Goal: Information Seeking & Learning: Learn about a topic

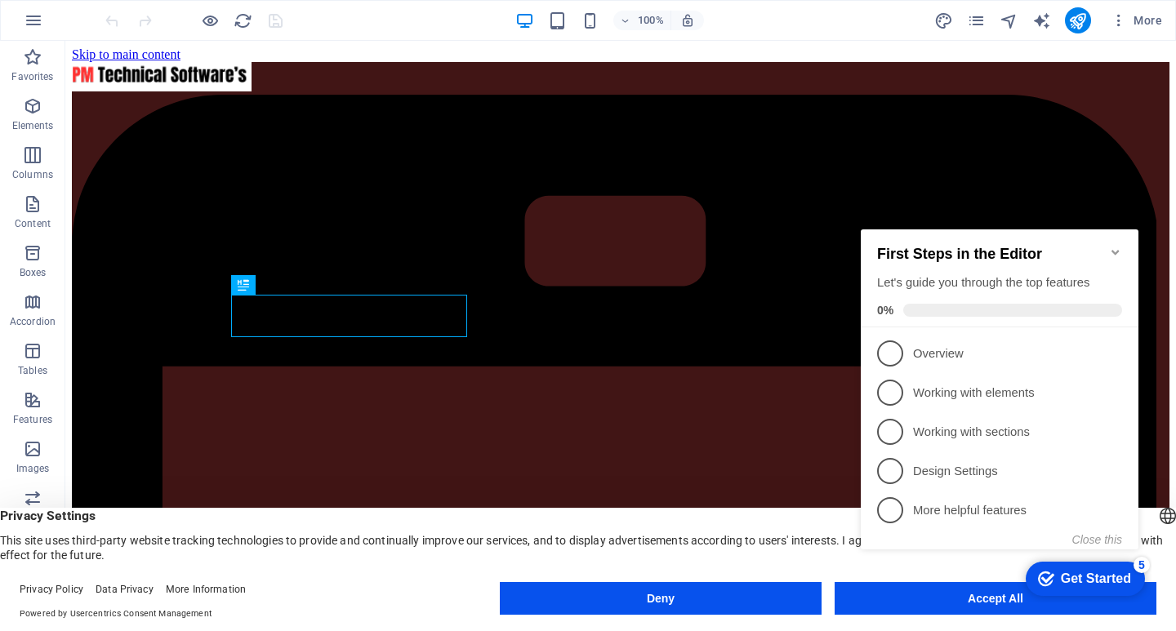
scroll to position [434, 0]
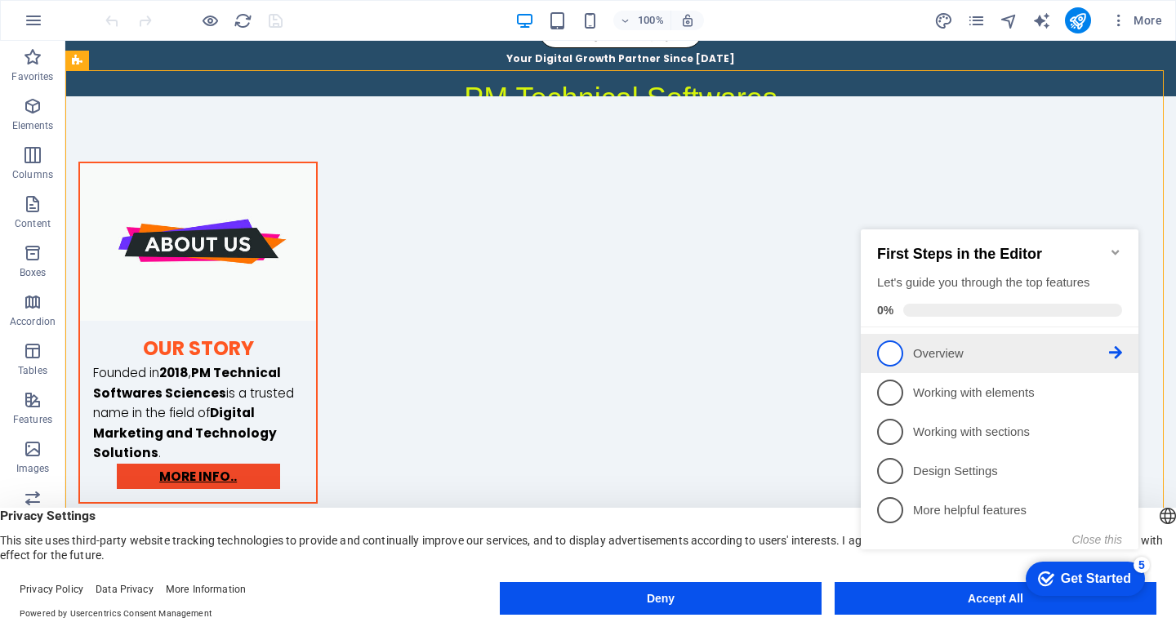
click at [902, 349] on span "1" at bounding box center [890, 354] width 26 height 26
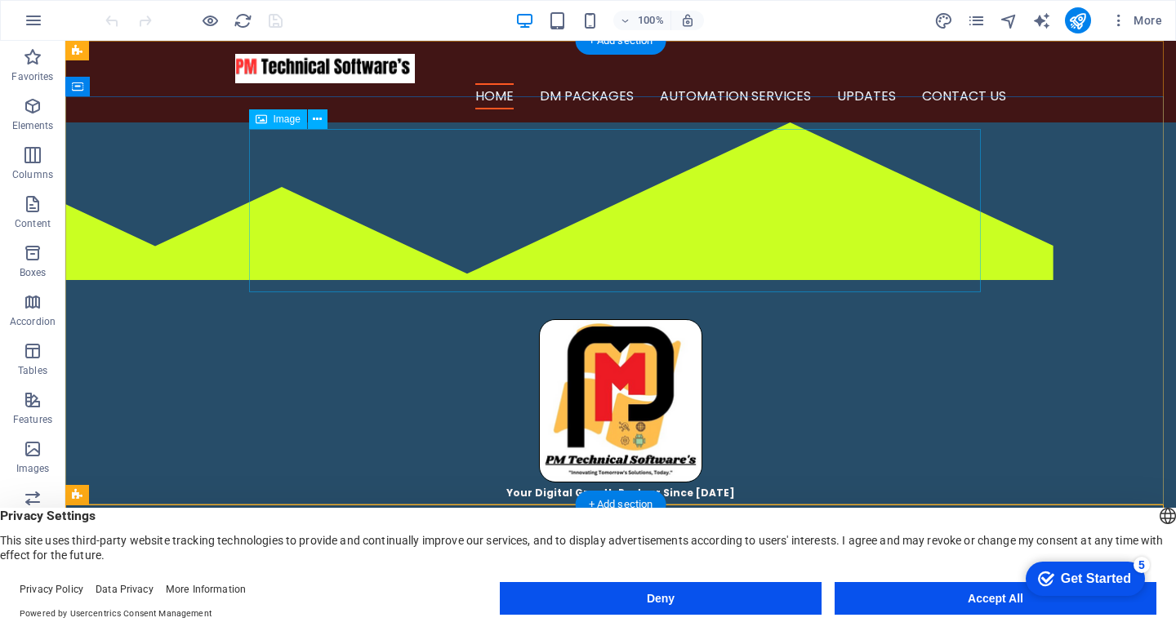
scroll to position [0, 0]
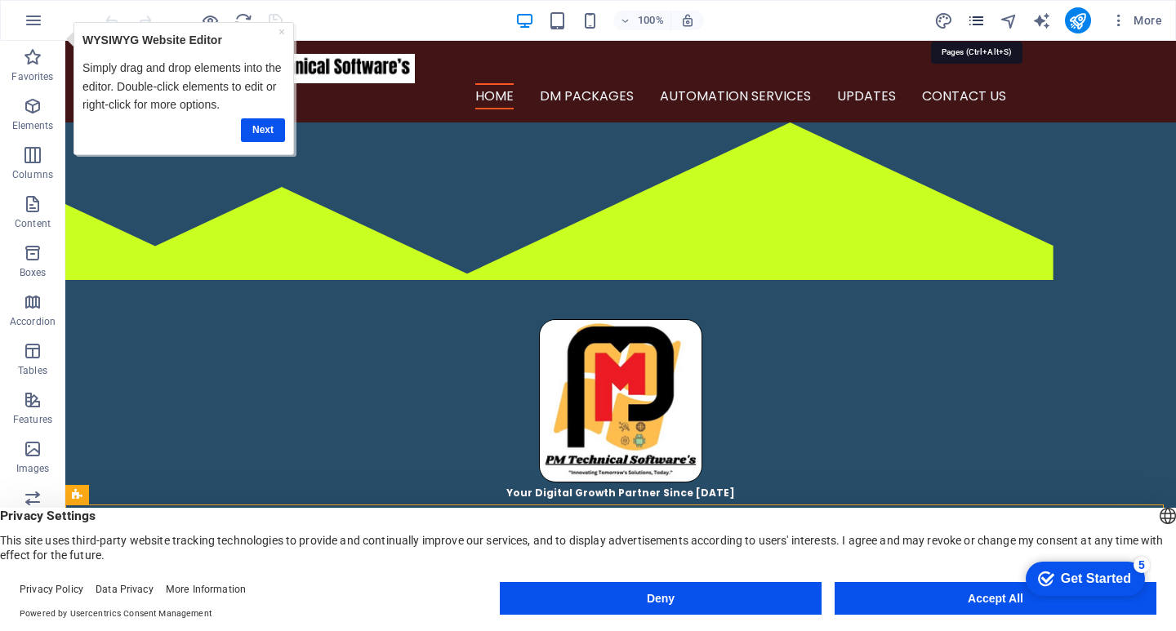
click at [980, 20] on icon "pages" at bounding box center [976, 20] width 19 height 19
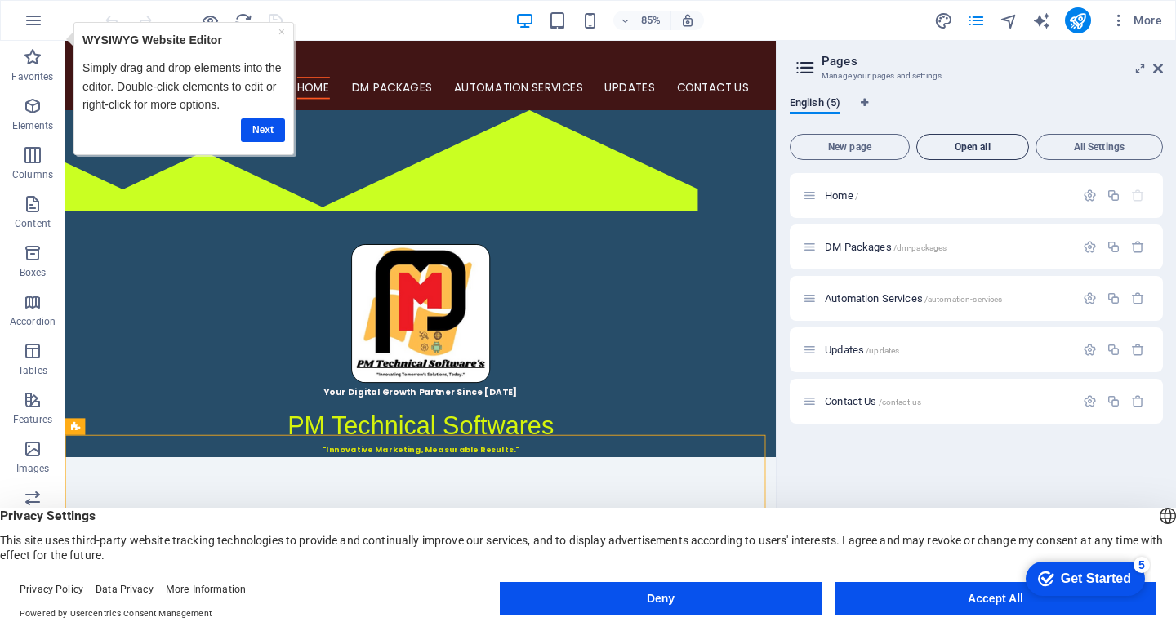
click at [987, 151] on span "Open all" at bounding box center [973, 147] width 98 height 10
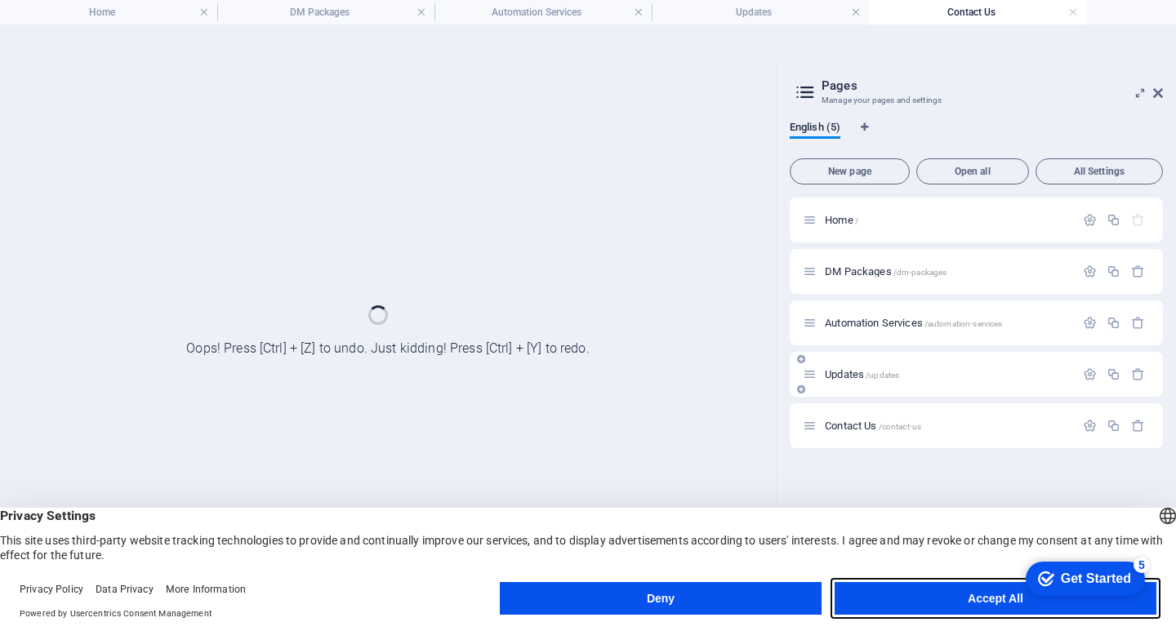
click at [964, 601] on button "Accept All" at bounding box center [996, 598] width 322 height 33
click at [946, 590] on button "Accept All" at bounding box center [996, 598] width 322 height 33
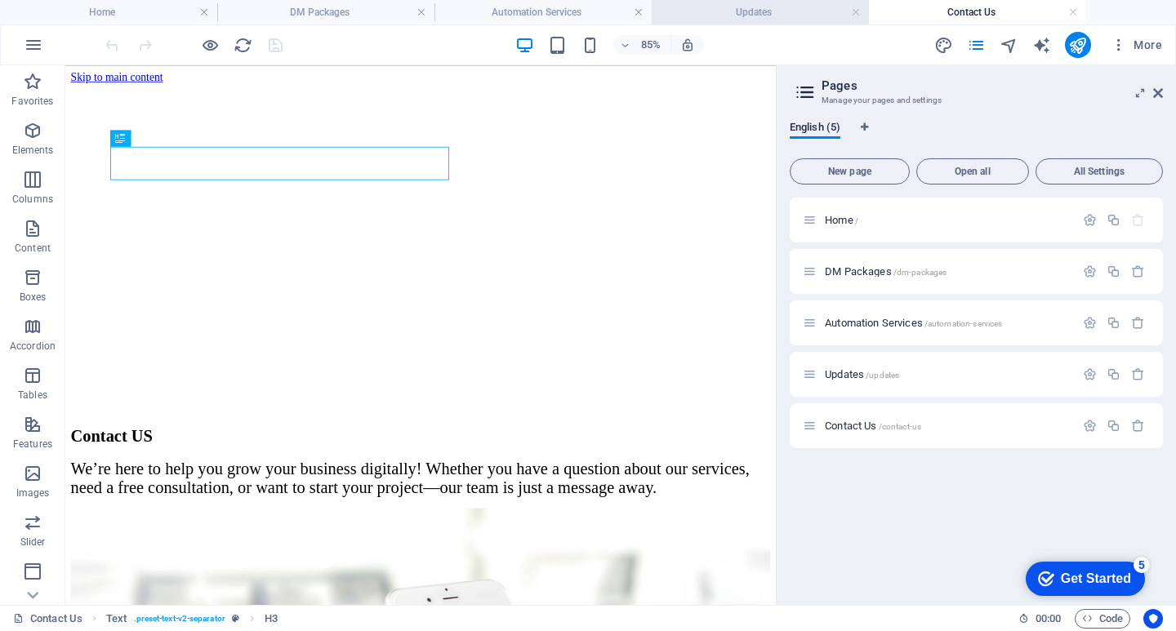
click at [742, 16] on h4 "Updates" at bounding box center [760, 12] width 217 height 18
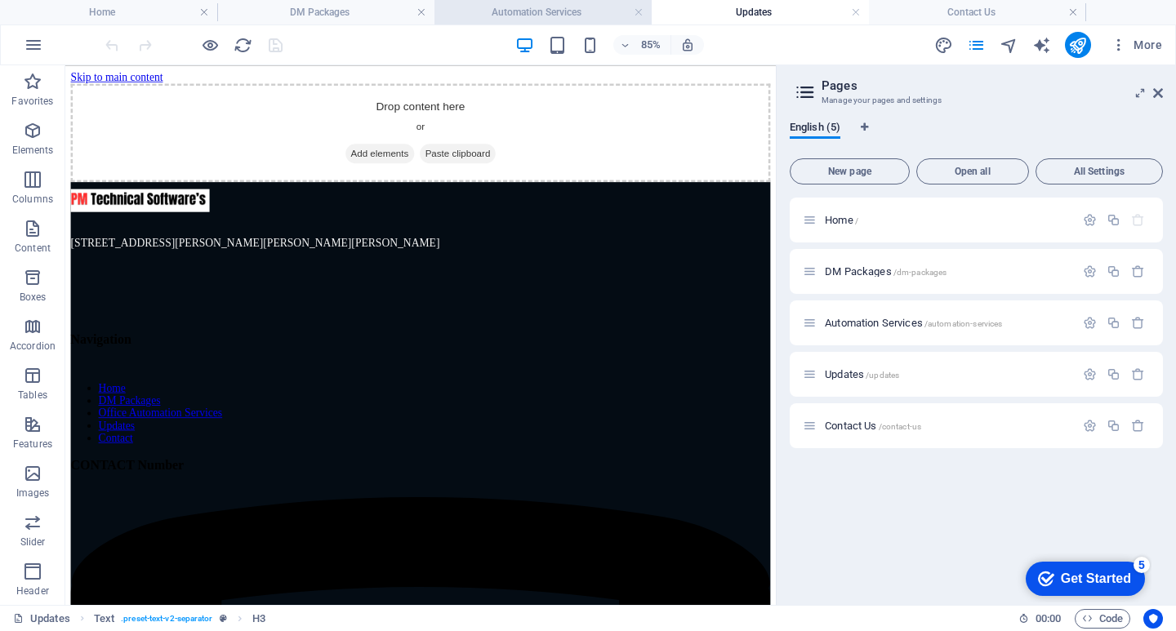
click at [542, 0] on li "Automation Services" at bounding box center [542, 12] width 217 height 24
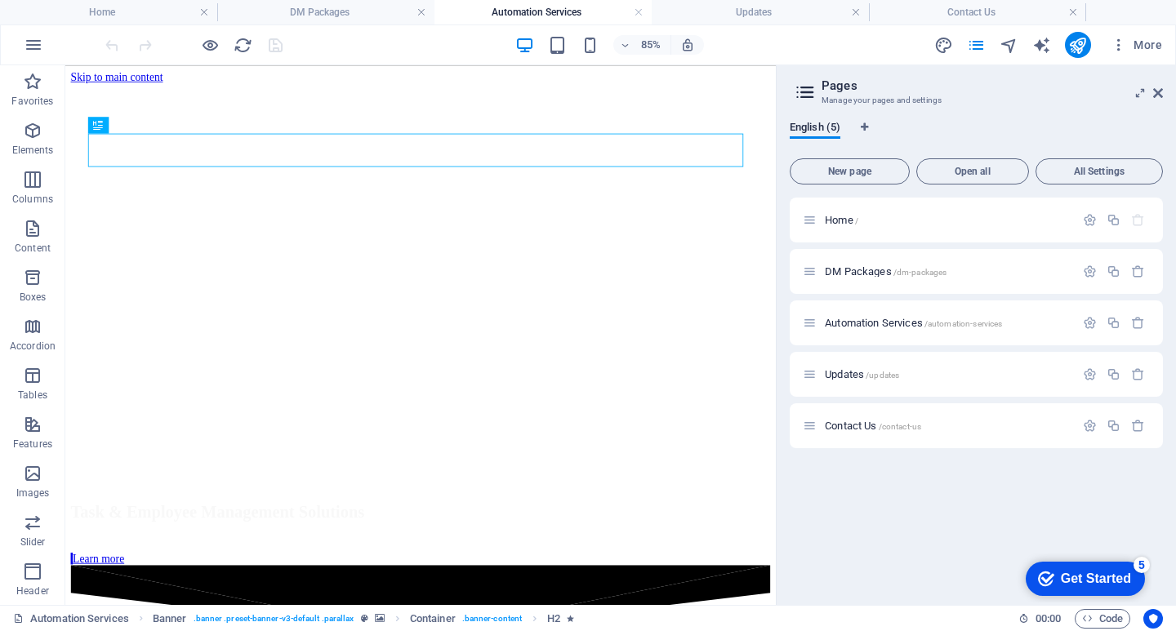
click at [538, 8] on h4 "Automation Services" at bounding box center [542, 12] width 217 height 18
click at [283, 47] on div at bounding box center [193, 45] width 183 height 26
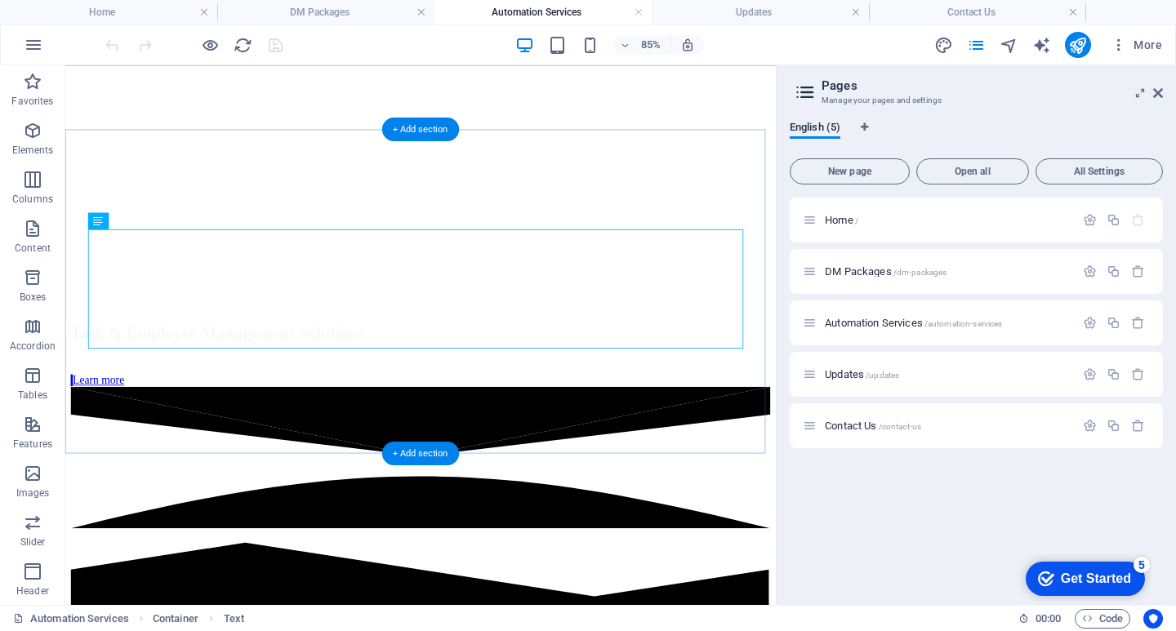
scroll to position [245, 0]
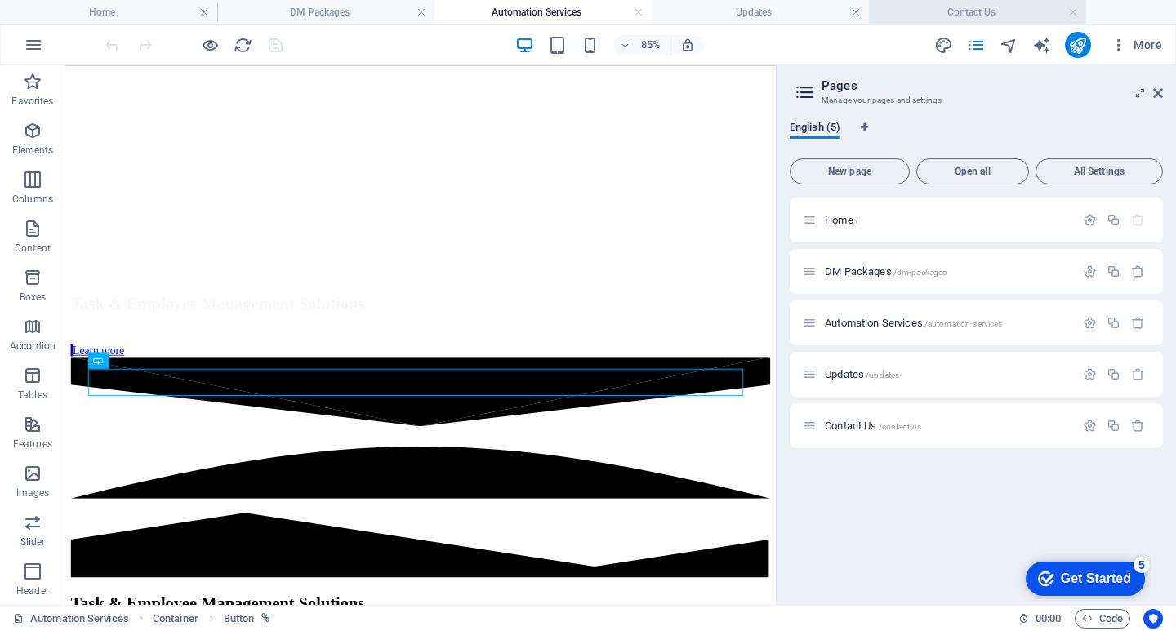
click at [948, 7] on h4 "Contact Us" at bounding box center [977, 12] width 217 height 18
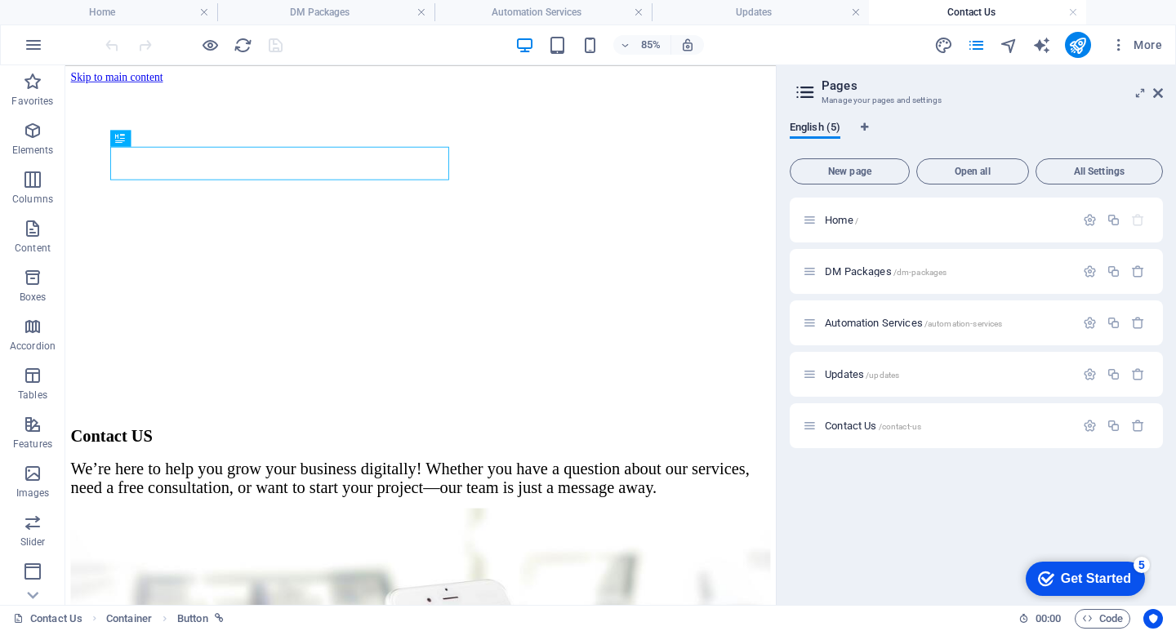
scroll to position [0, 0]
click at [526, 10] on h4 "Automation Services" at bounding box center [542, 12] width 217 height 18
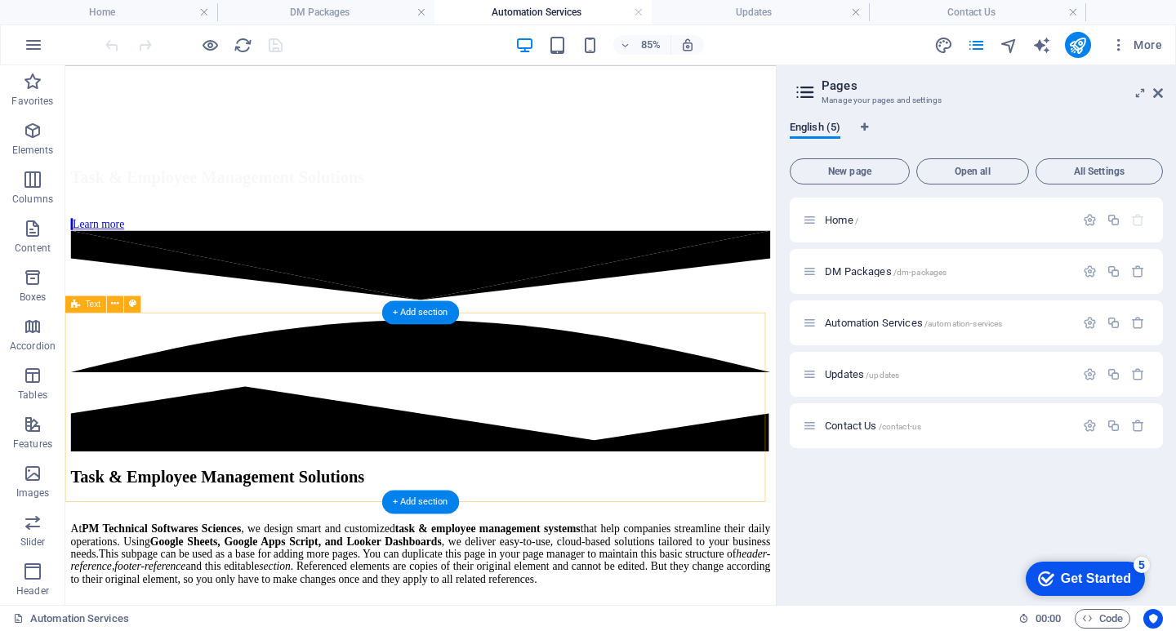
scroll to position [408, 0]
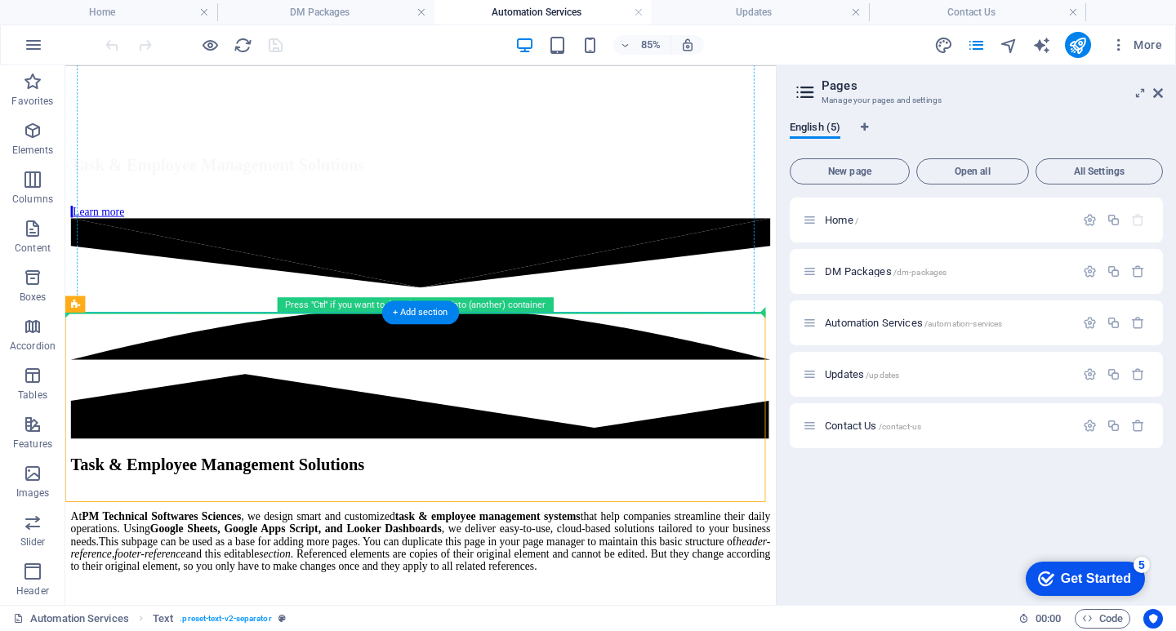
drag, startPoint x: 450, startPoint y: 501, endPoint x: 433, endPoint y: 248, distance: 253.7
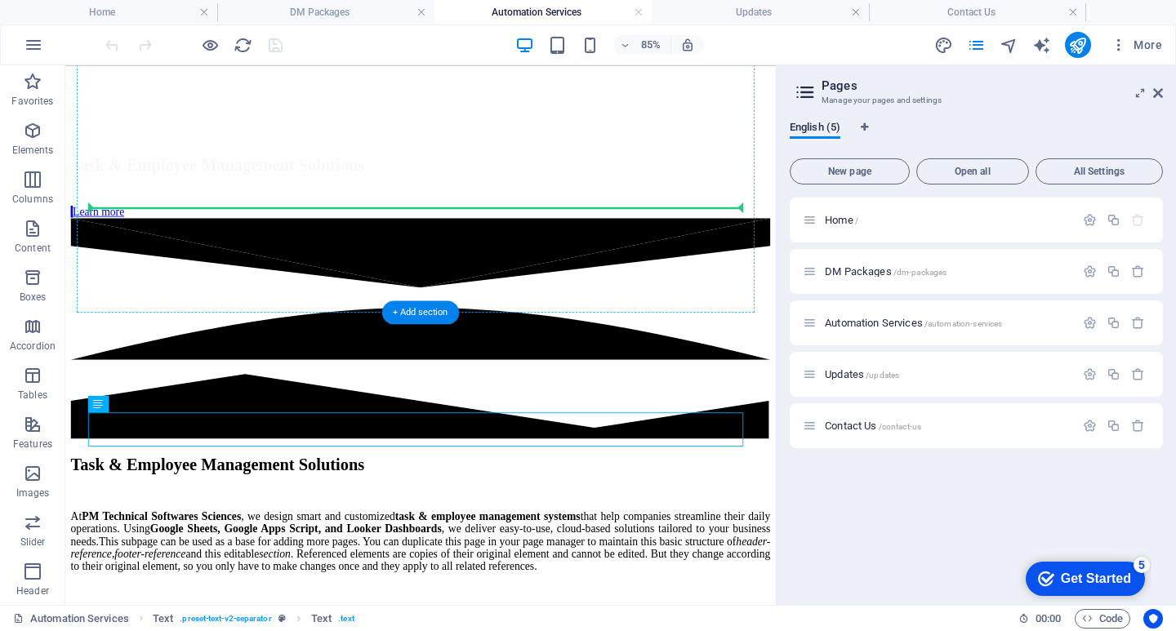
drag, startPoint x: 451, startPoint y: 493, endPoint x: 508, endPoint y: 171, distance: 326.8
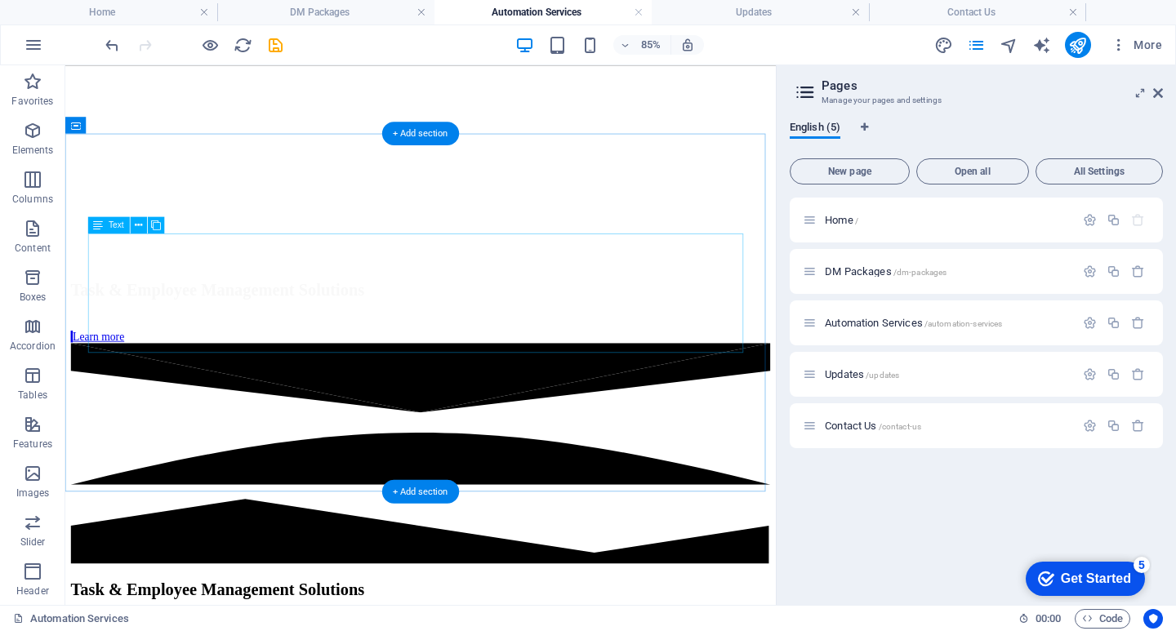
scroll to position [314, 0]
